Goal: Task Accomplishment & Management: Manage account settings

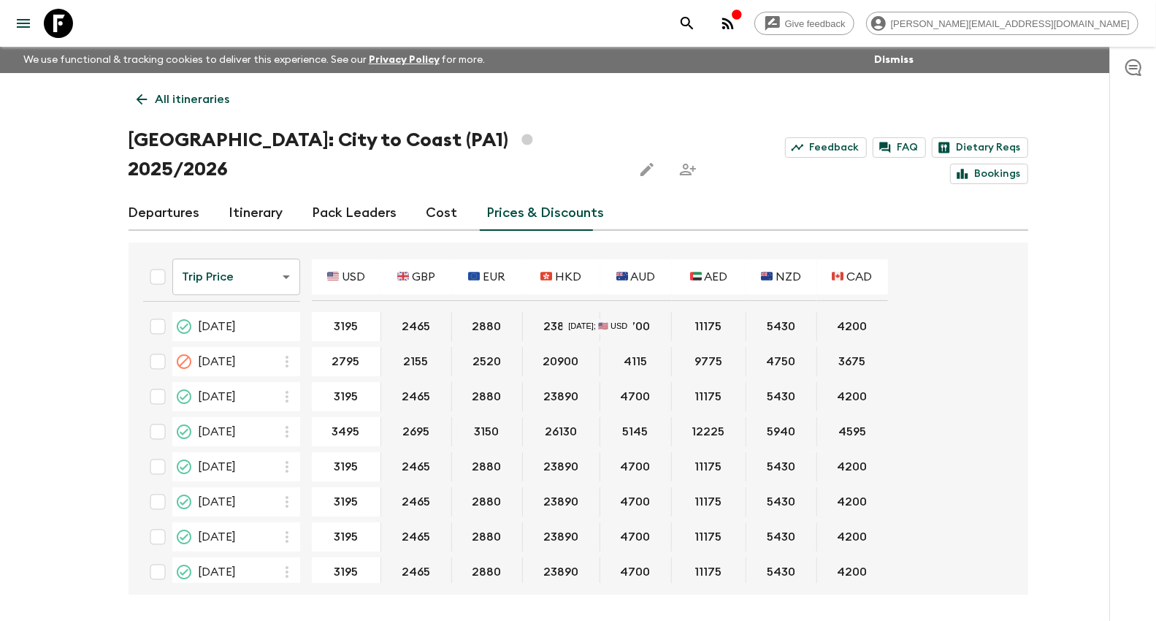
click at [4, 256] on div "Give feedback [PERSON_NAME][EMAIL_ADDRESS][DOMAIN_NAME] We use functional & tra…" at bounding box center [578, 337] width 1156 height 675
click at [151, 96] on link "All itineraries" at bounding box center [184, 99] width 110 height 29
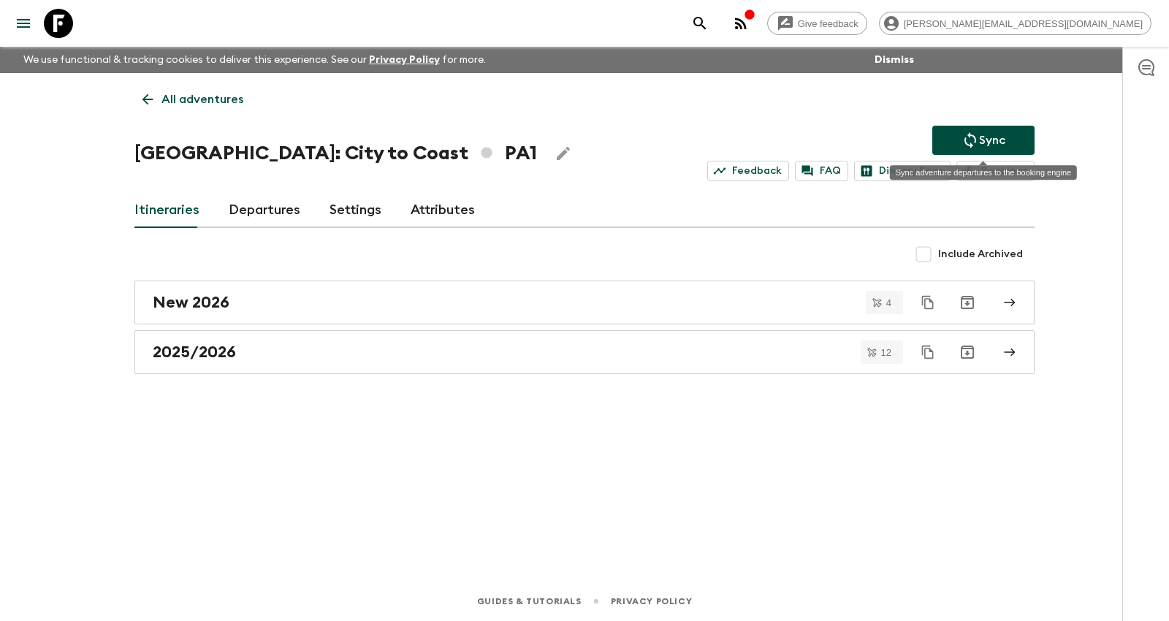
click at [974, 137] on icon "Sync adventure departures to the booking engine" at bounding box center [970, 140] width 12 height 16
click at [183, 92] on p "All adventures" at bounding box center [202, 100] width 82 height 18
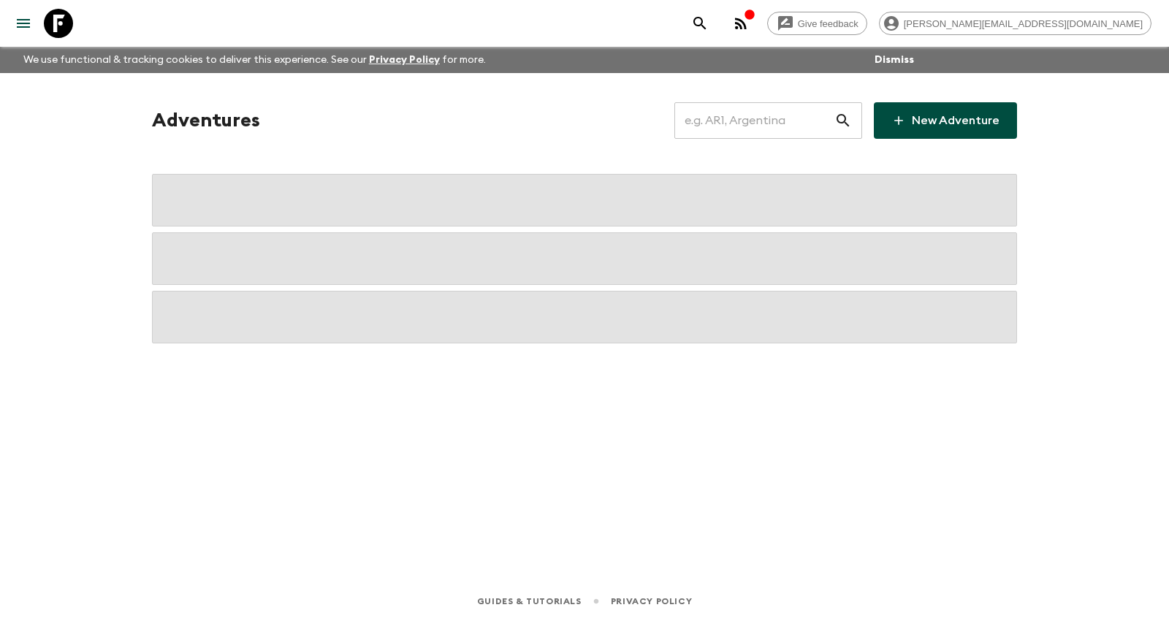
click at [733, 117] on input "text" at bounding box center [754, 120] width 160 height 41
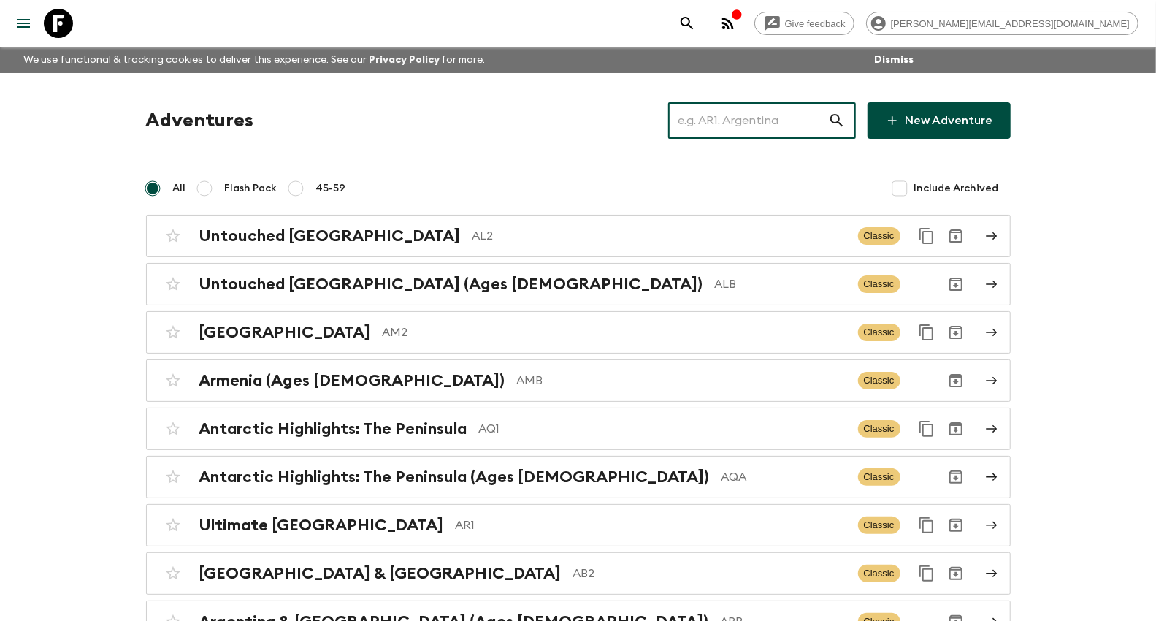
click at [732, 119] on input "text" at bounding box center [748, 120] width 160 height 41
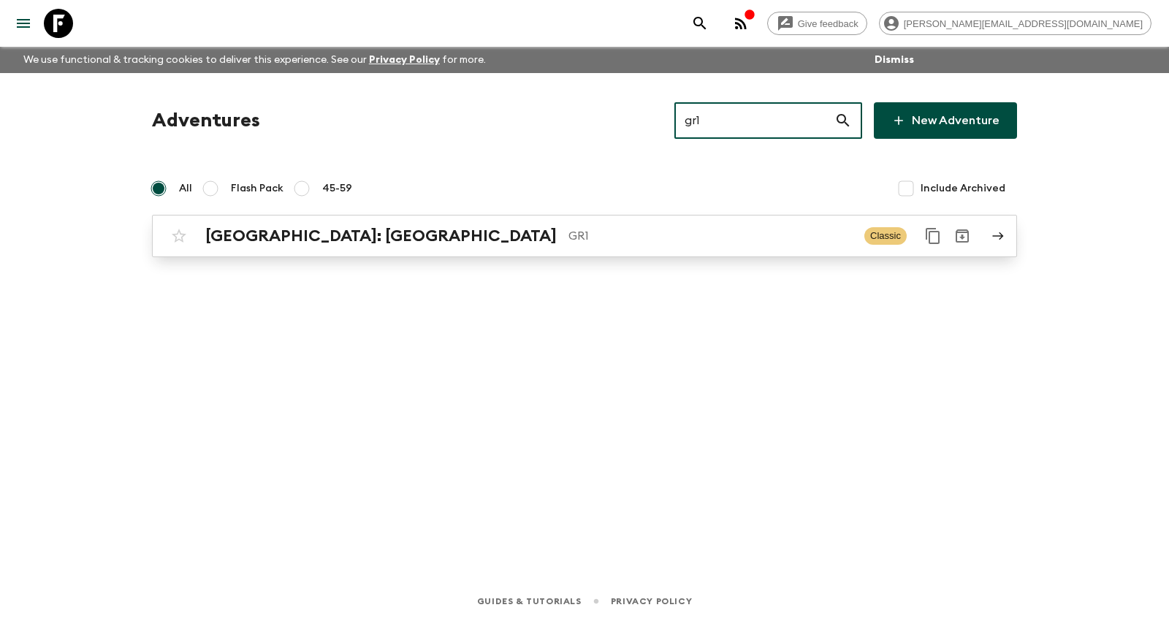
type input "gr1"
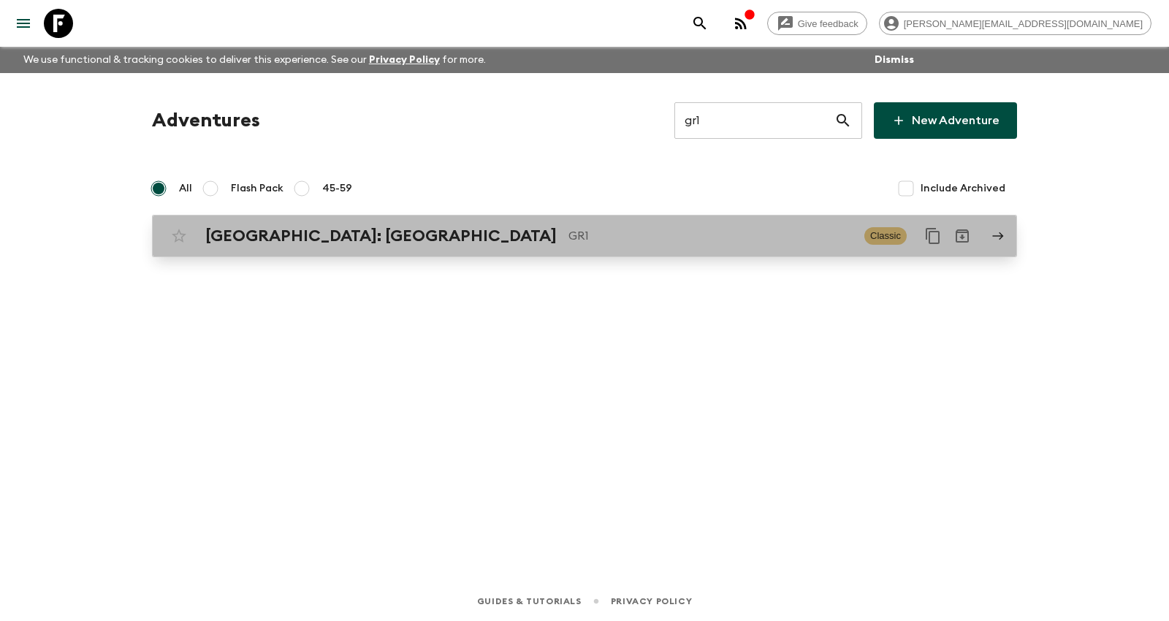
click at [568, 227] on p "GR1" at bounding box center [710, 236] width 284 height 18
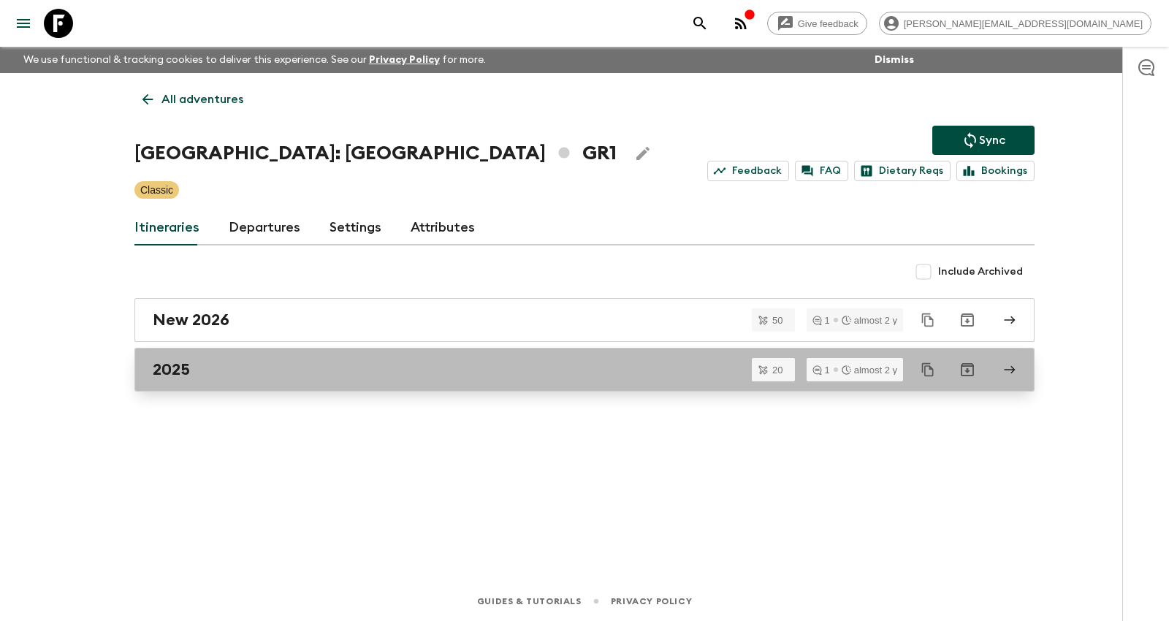
click at [305, 373] on div "2025" at bounding box center [571, 369] width 836 height 19
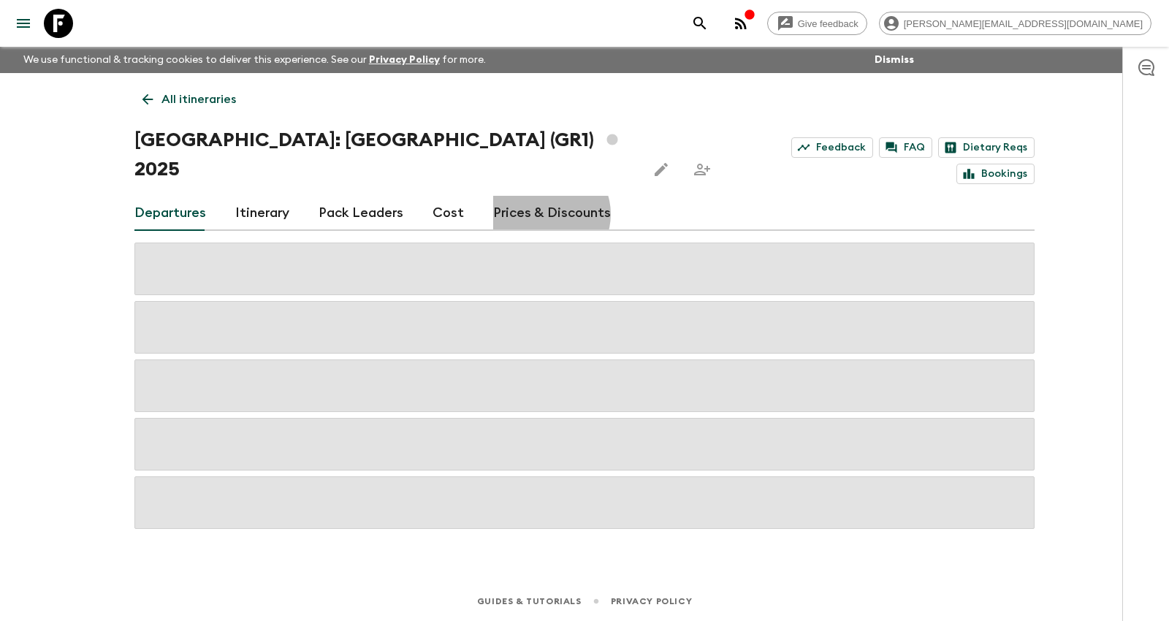
click at [539, 196] on link "Prices & Discounts" at bounding box center [552, 213] width 118 height 35
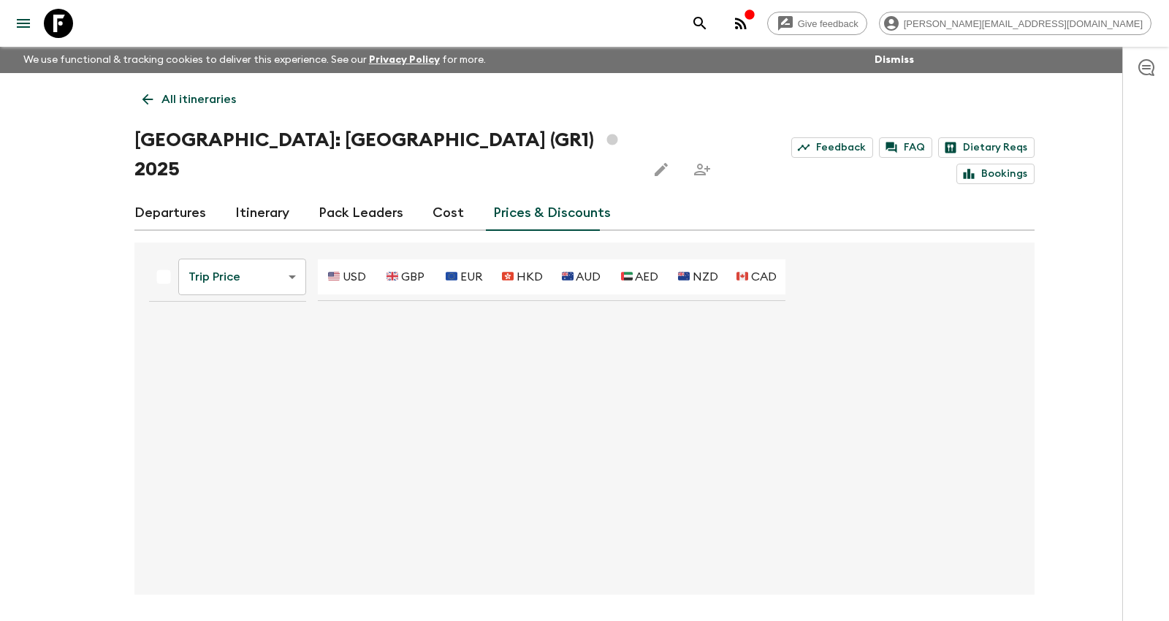
click at [194, 255] on body "Give feedback [PERSON_NAME][EMAIL_ADDRESS][DOMAIN_NAME] We use functional & tra…" at bounding box center [584, 337] width 1169 height 675
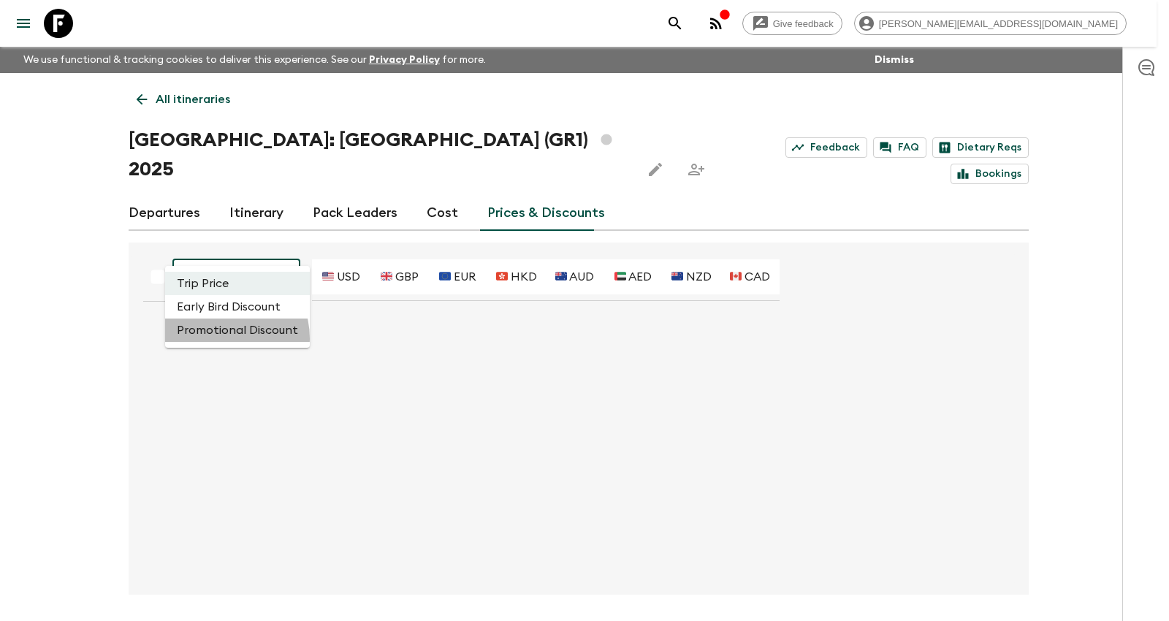
click at [220, 339] on li "Promotional Discount" at bounding box center [237, 329] width 145 height 23
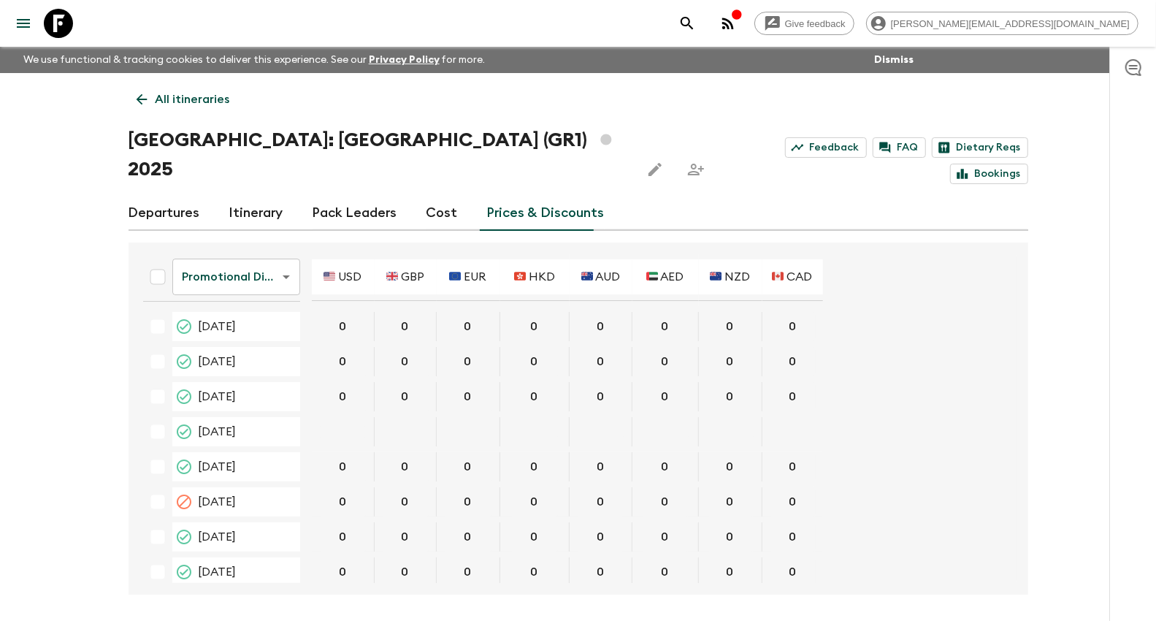
click at [205, 93] on p "All itineraries" at bounding box center [193, 100] width 74 height 18
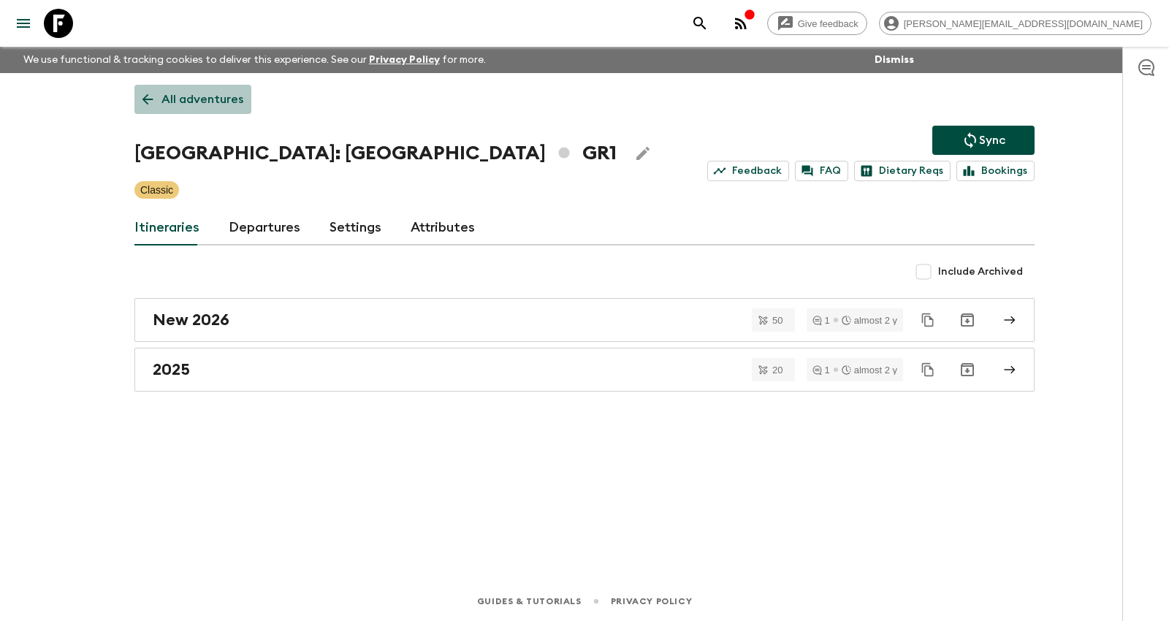
click at [210, 91] on p "All adventures" at bounding box center [202, 100] width 82 height 18
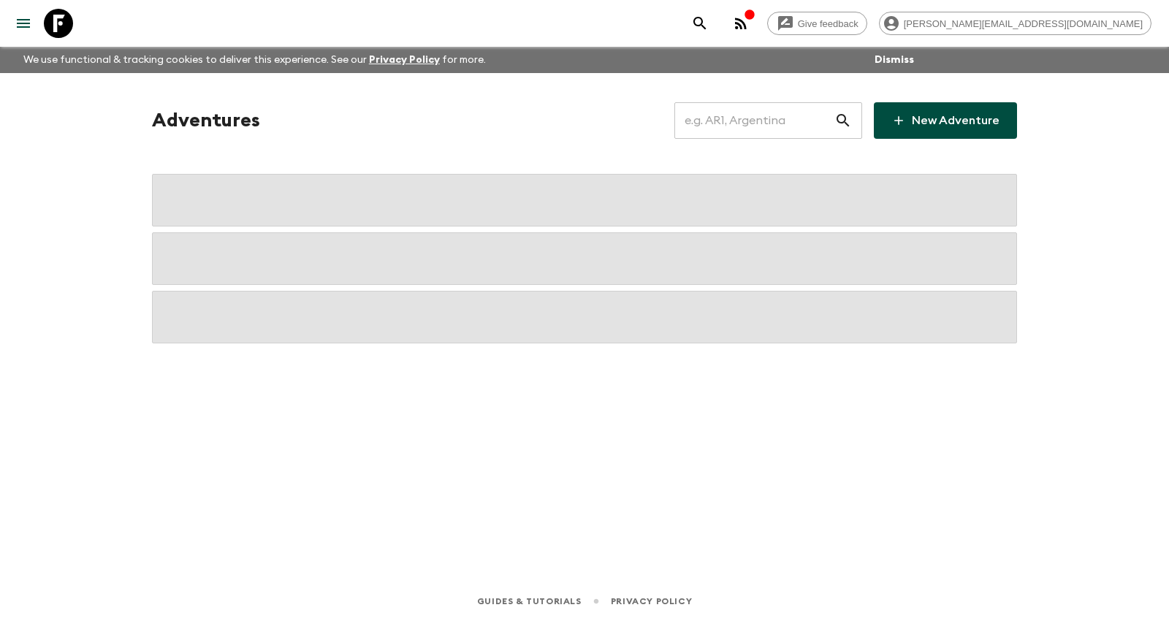
click at [757, 124] on input "text" at bounding box center [754, 120] width 160 height 41
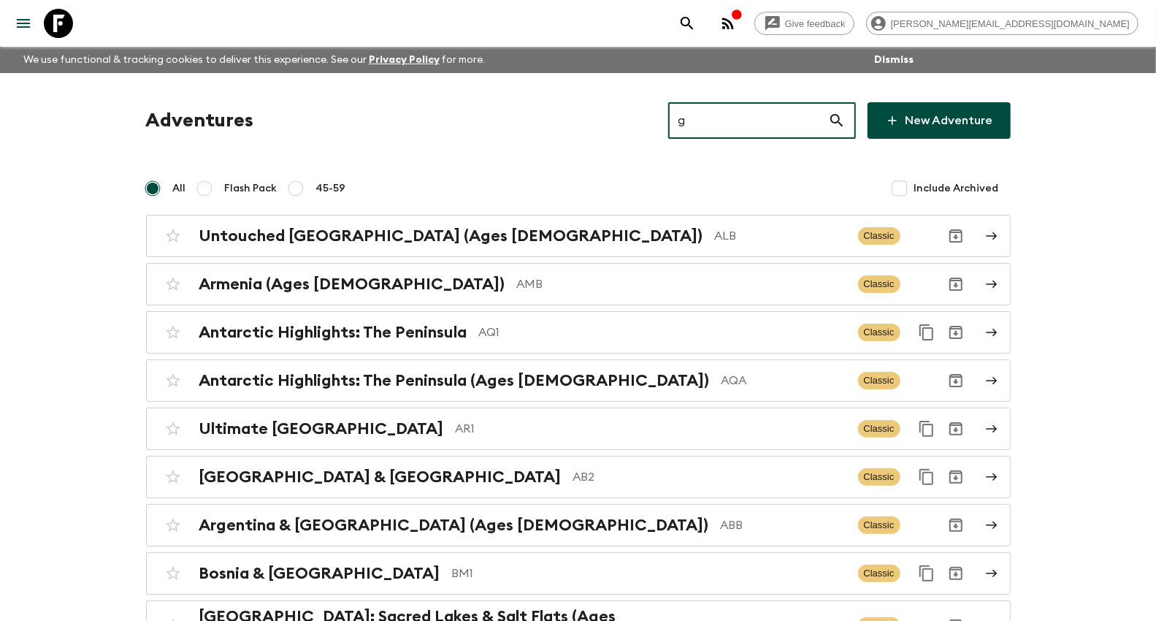
type input "gt"
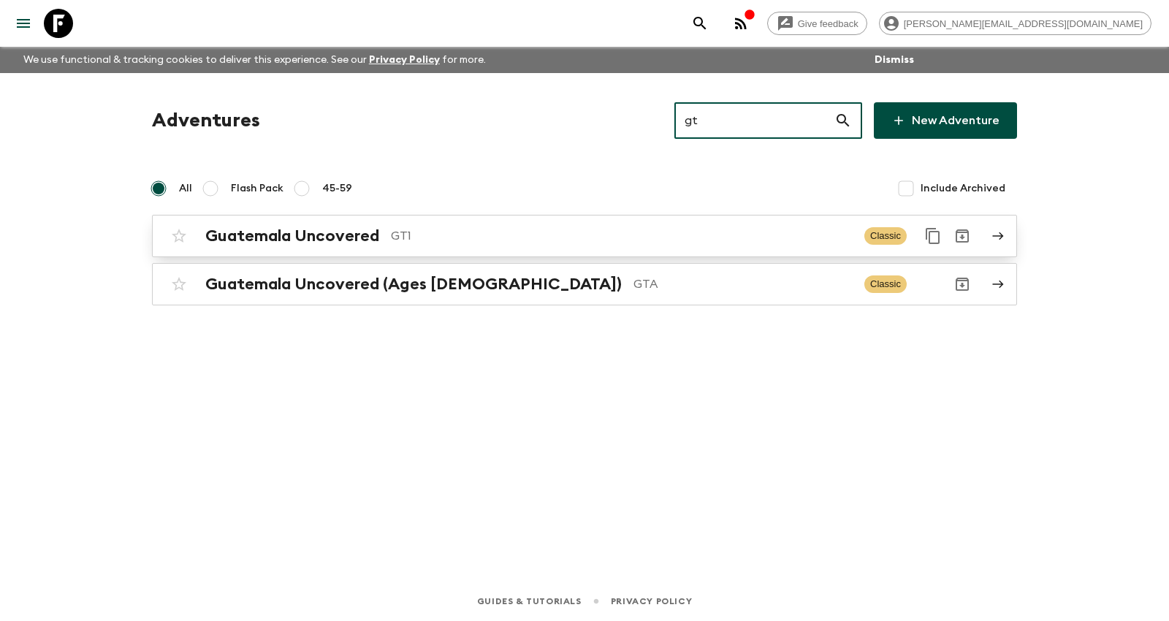
click at [391, 229] on p "GT1" at bounding box center [622, 236] width 462 height 18
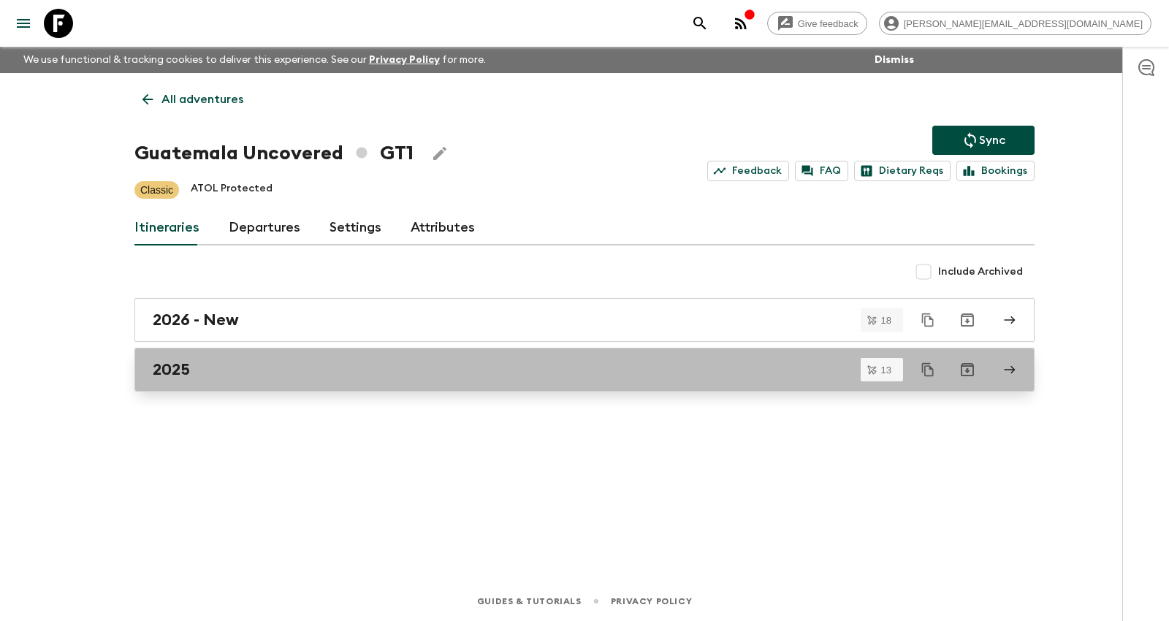
click at [318, 373] on div "2025" at bounding box center [571, 369] width 836 height 19
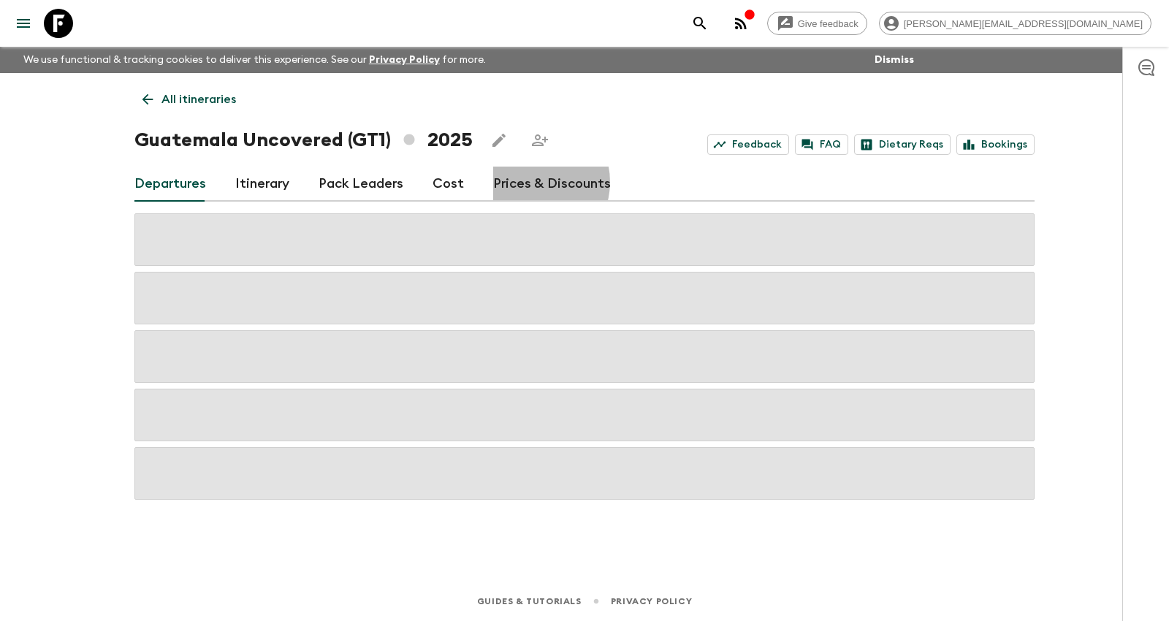
click at [522, 182] on link "Prices & Discounts" at bounding box center [552, 184] width 118 height 35
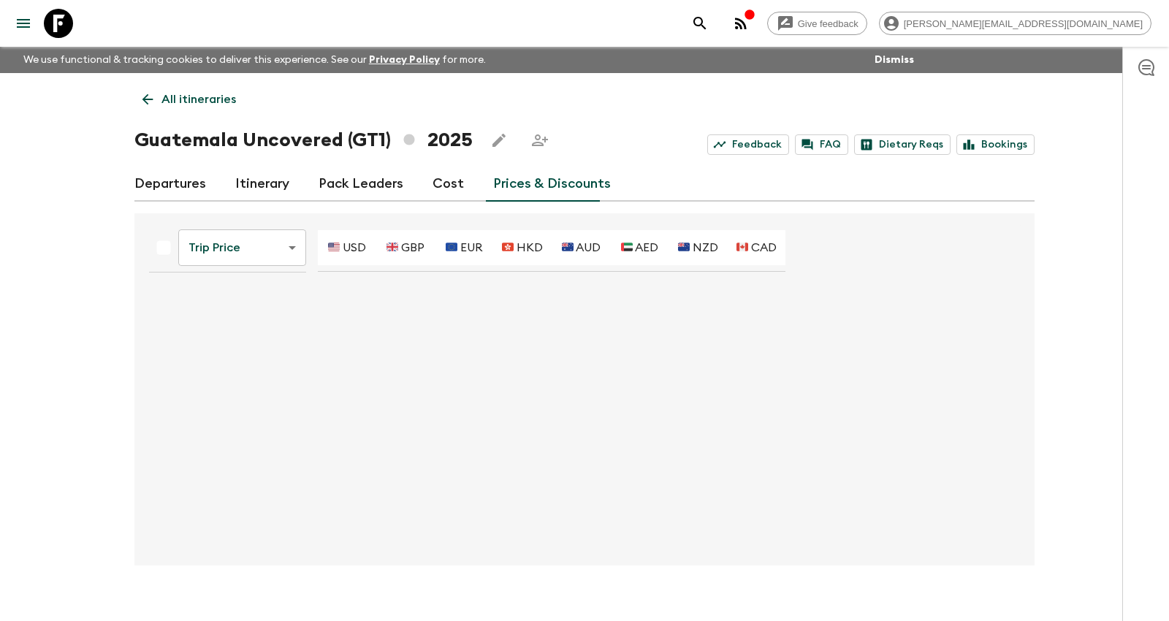
click at [200, 253] on body "Give feedback [PERSON_NAME][EMAIL_ADDRESS][DOMAIN_NAME] We use functional & tra…" at bounding box center [584, 323] width 1169 height 646
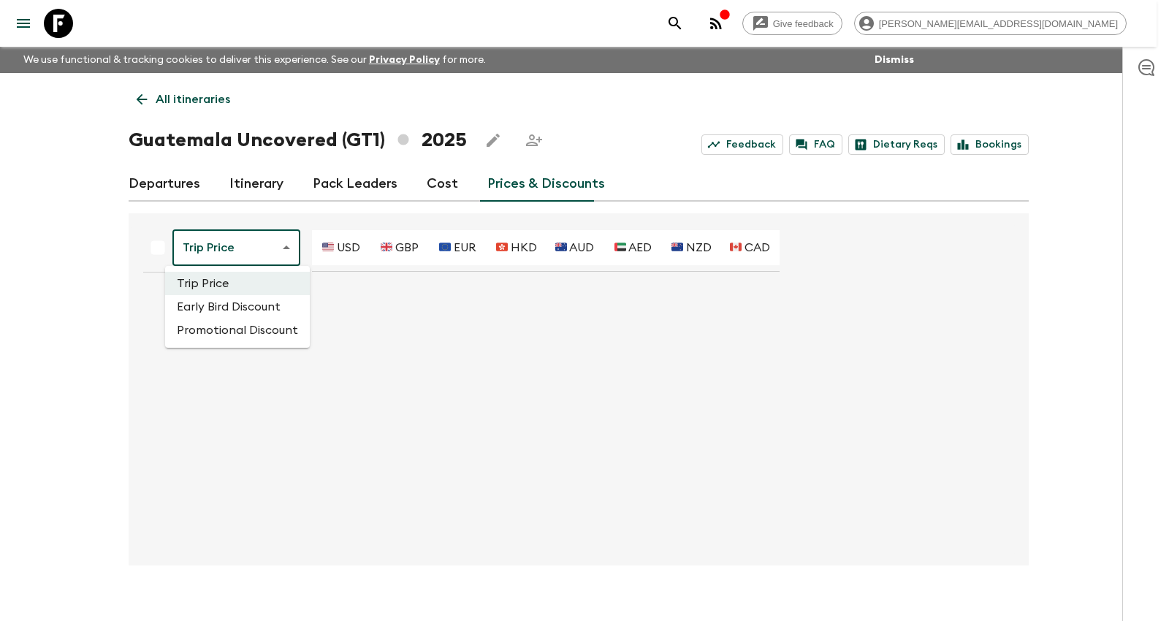
click at [210, 326] on li "Promotional Discount" at bounding box center [237, 329] width 145 height 23
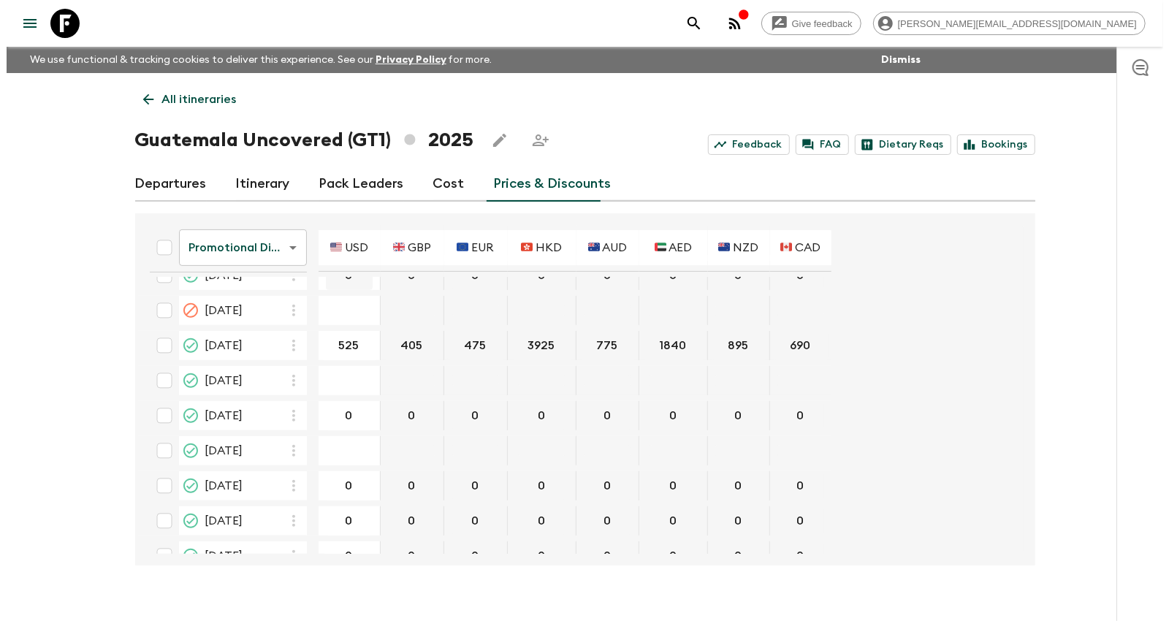
scroll to position [381, 0]
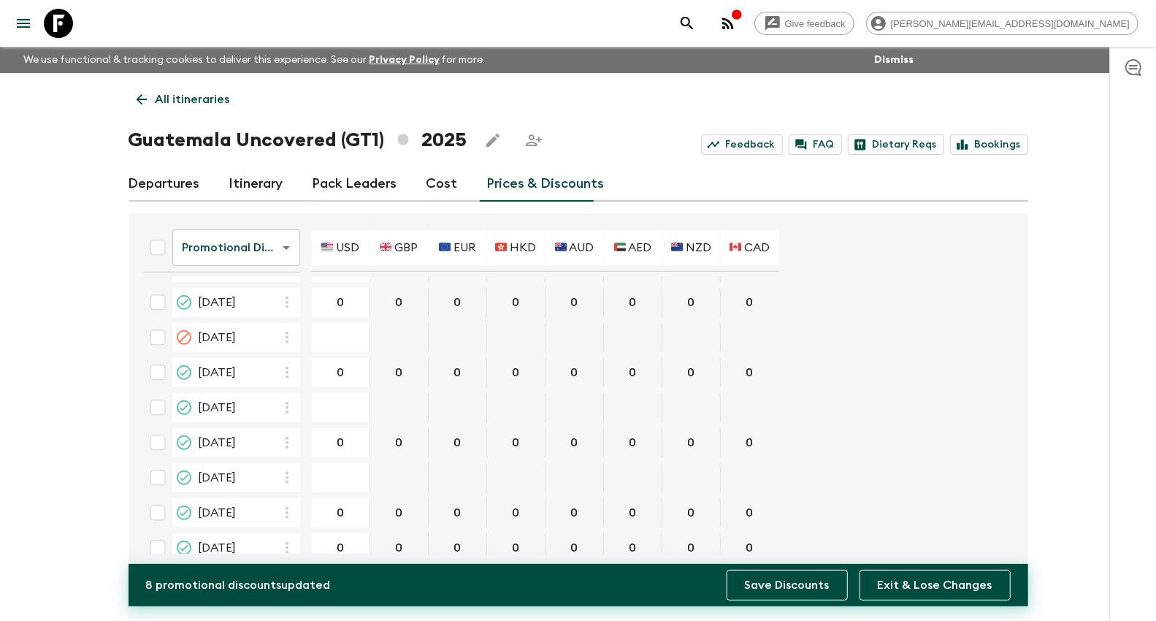
type input "0"
click at [798, 578] on button "Save Discounts" at bounding box center [787, 585] width 121 height 31
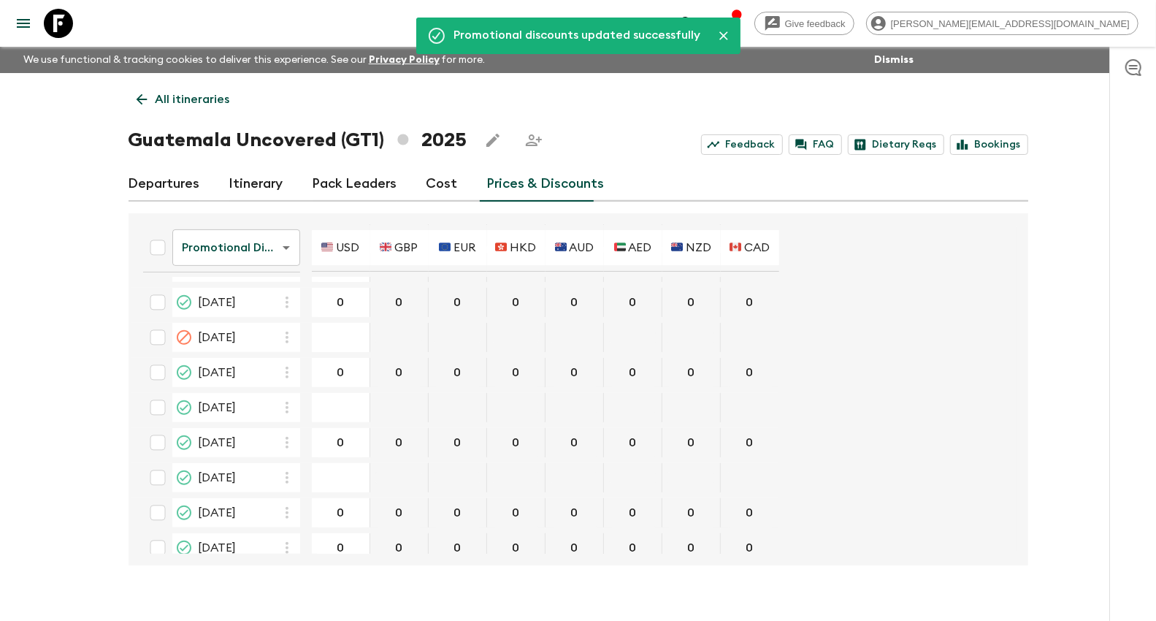
click at [145, 99] on icon at bounding box center [141, 99] width 11 height 11
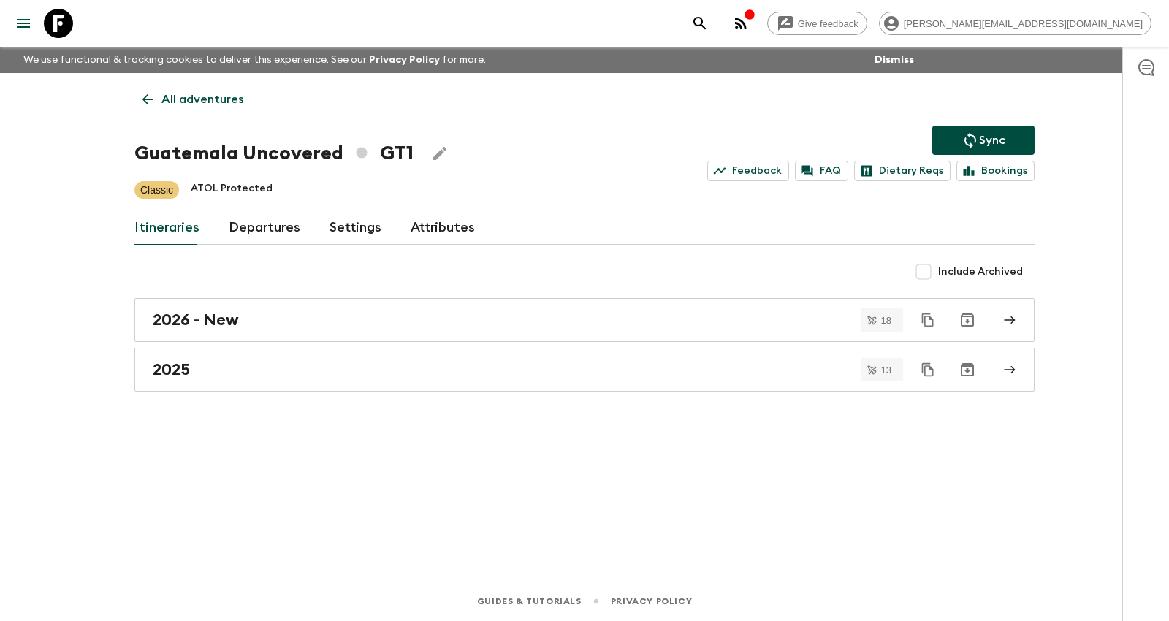
click at [982, 143] on p "Sync" at bounding box center [992, 140] width 26 height 18
